Goal: Transaction & Acquisition: Purchase product/service

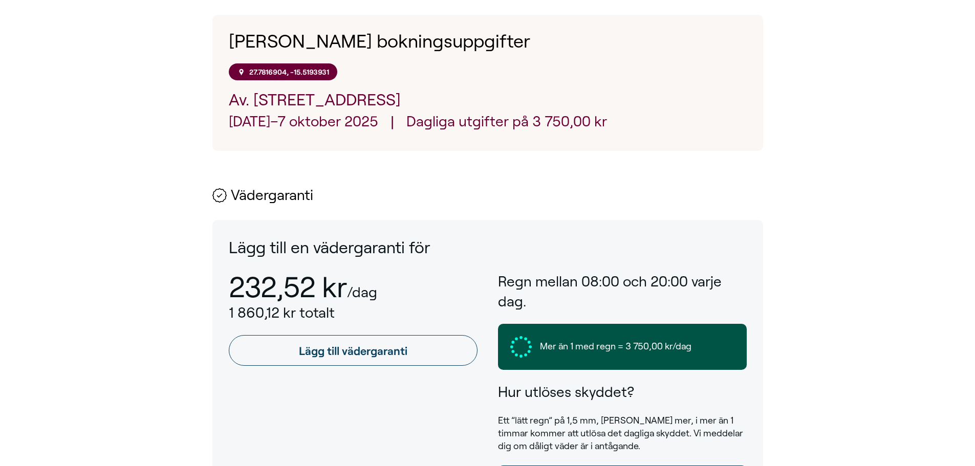
scroll to position [358, 0]
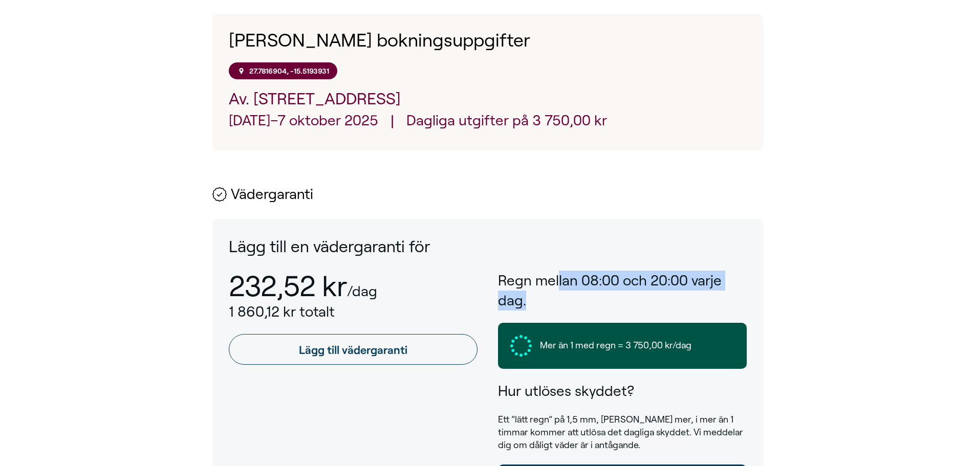
drag, startPoint x: 559, startPoint y: 284, endPoint x: 583, endPoint y: 307, distance: 33.0
click at [583, 307] on h3 "Regn mellan 08:00 och 20:00 varje dag." at bounding box center [622, 291] width 249 height 40
drag, startPoint x: 554, startPoint y: 282, endPoint x: 569, endPoint y: 300, distance: 23.2
click at [569, 300] on h3 "Regn mellan 08:00 och 20:00 varje dag." at bounding box center [622, 291] width 249 height 40
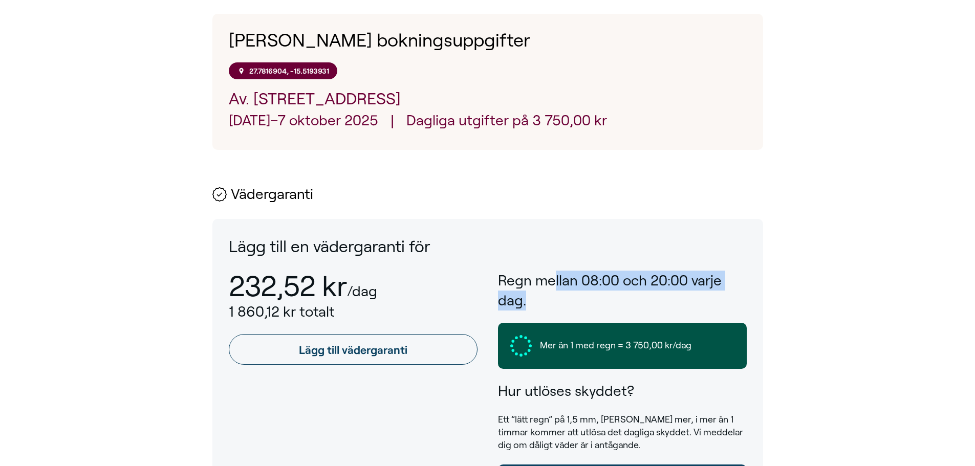
click at [569, 300] on h3 "Regn mellan 08:00 och 20:00 varje dag." at bounding box center [622, 291] width 249 height 40
drag, startPoint x: 566, startPoint y: 290, endPoint x: 577, endPoint y: 310, distance: 23.1
click at [577, 310] on h3 "Regn mellan 08:00 och 20:00 varje dag." at bounding box center [622, 291] width 249 height 40
drag, startPoint x: 557, startPoint y: 288, endPoint x: 564, endPoint y: 299, distance: 13.2
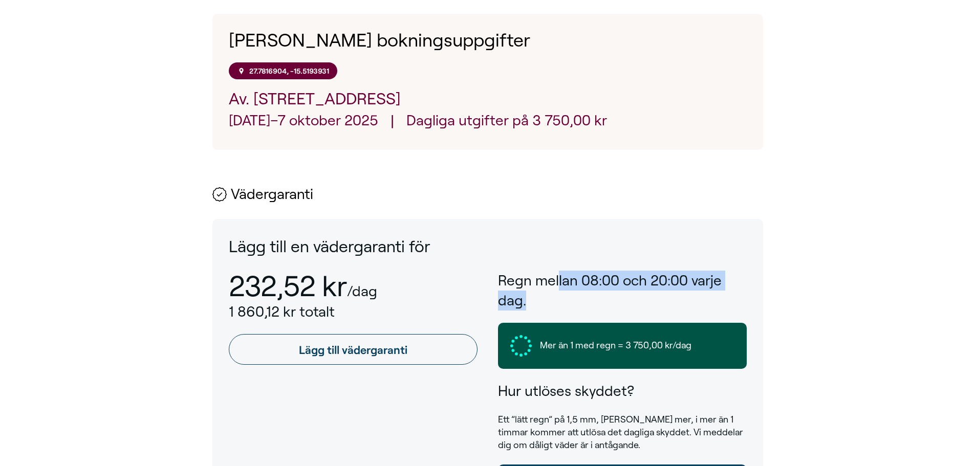
click at [564, 299] on h3 "Regn mellan 08:00 och 20:00 varje dag." at bounding box center [622, 291] width 249 height 40
click at [631, 339] on p "Mer än 1 med regn = 3 750,00 kr/dag" at bounding box center [623, 346] width 224 height 22
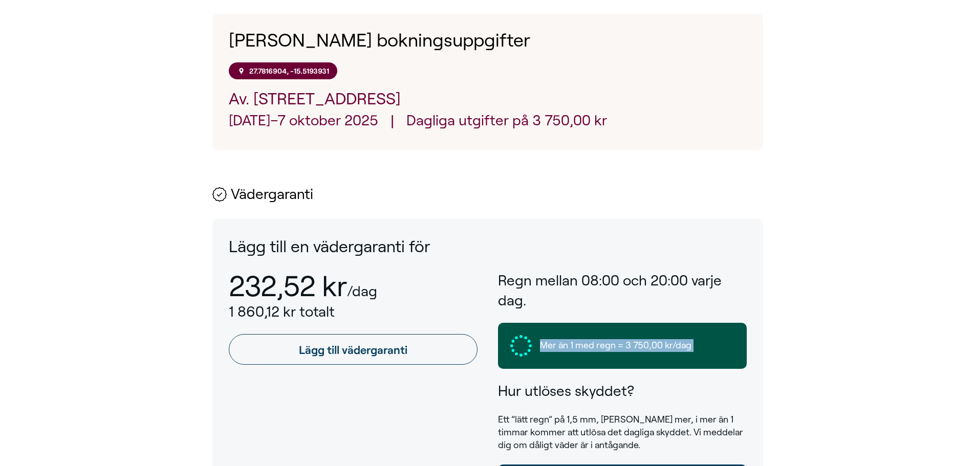
click at [631, 339] on p "Mer än 1 med regn = 3 750,00 kr/dag" at bounding box center [623, 346] width 224 height 22
click at [602, 346] on span "Mer än 1 med regn = 3 750,00 kr/dag" at bounding box center [616, 345] width 152 height 13
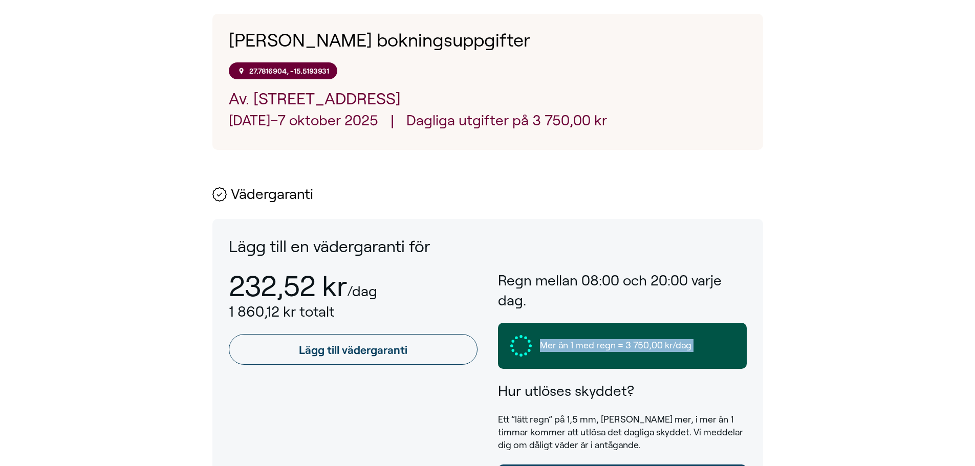
click at [623, 345] on span "Mer än 1 med regn = 3 750,00 kr/dag" at bounding box center [616, 345] width 152 height 13
click at [595, 341] on span "Mer än 1 med regn = 3 750,00 kr/dag" at bounding box center [616, 345] width 152 height 13
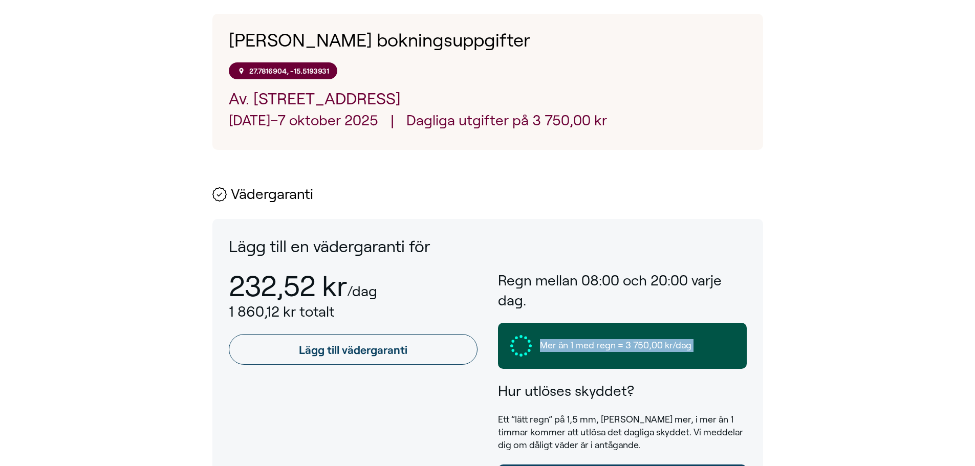
click at [595, 341] on span "Mer än 1 med regn = 3 750,00 kr/dag" at bounding box center [616, 345] width 152 height 13
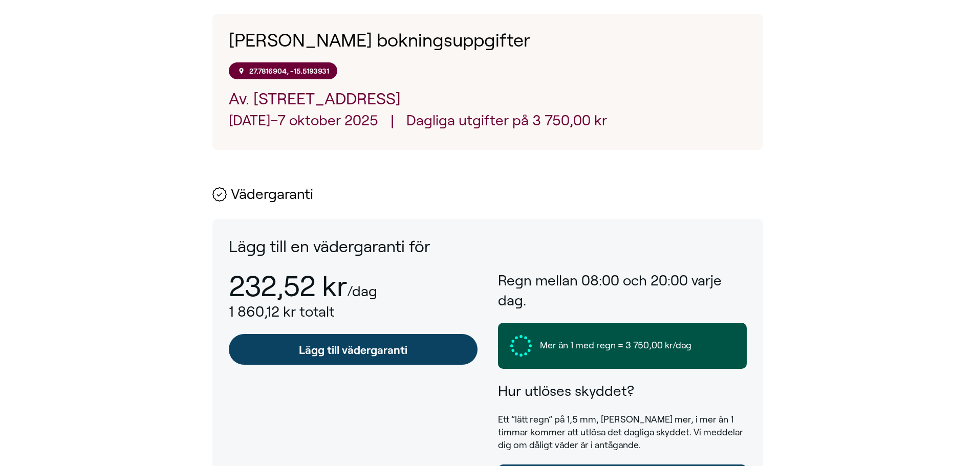
click at [384, 356] on link "Lägg till vädergaranti" at bounding box center [353, 349] width 249 height 31
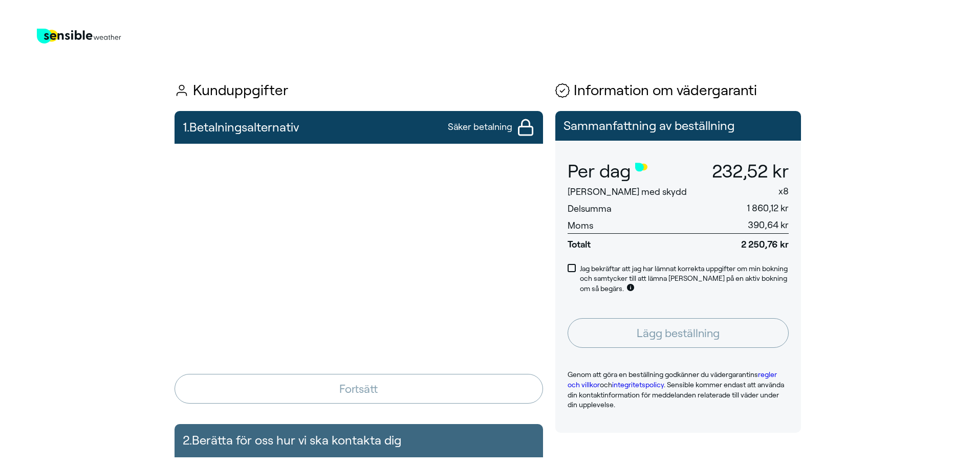
click at [754, 207] on span "1 860,12 kr" at bounding box center [768, 208] width 42 height 10
click at [774, 228] on span "390,64 kr" at bounding box center [768, 225] width 41 height 10
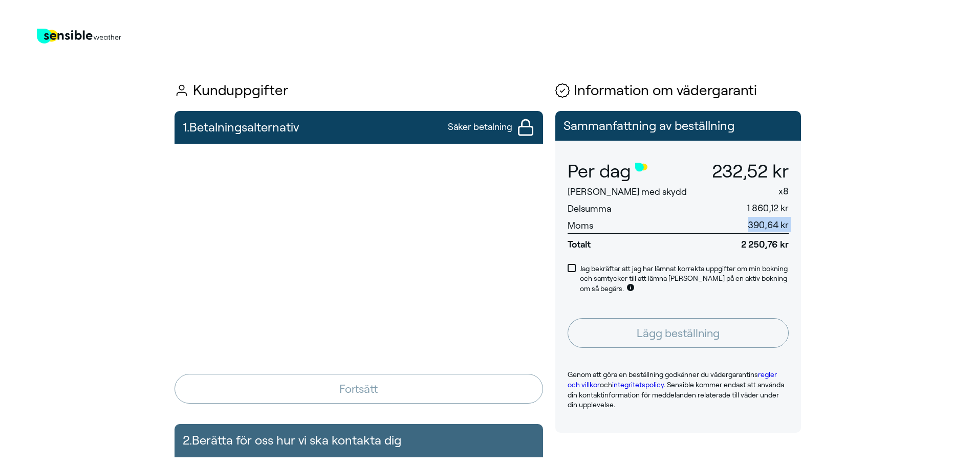
click at [774, 228] on span "390,64 kr" at bounding box center [768, 225] width 41 height 10
click at [775, 240] on span "2 250,76 kr" at bounding box center [745, 242] width 87 height 17
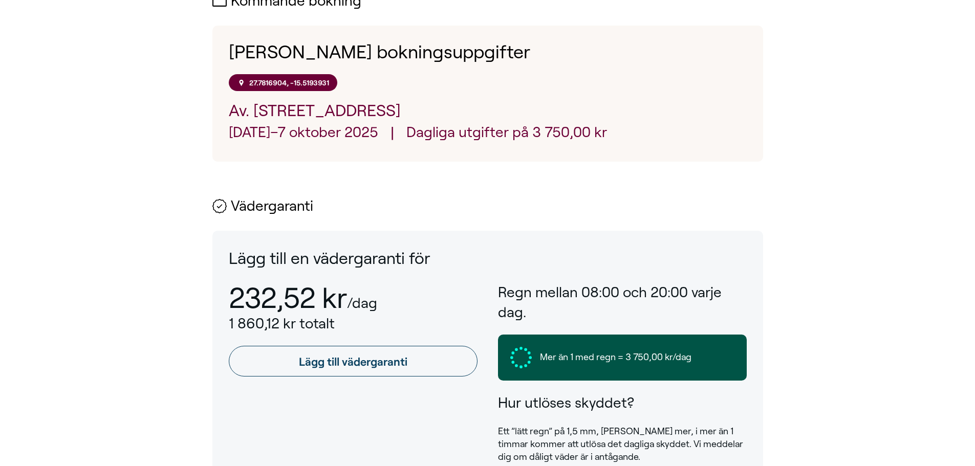
scroll to position [358, 0]
